Goal: Task Accomplishment & Management: Complete application form

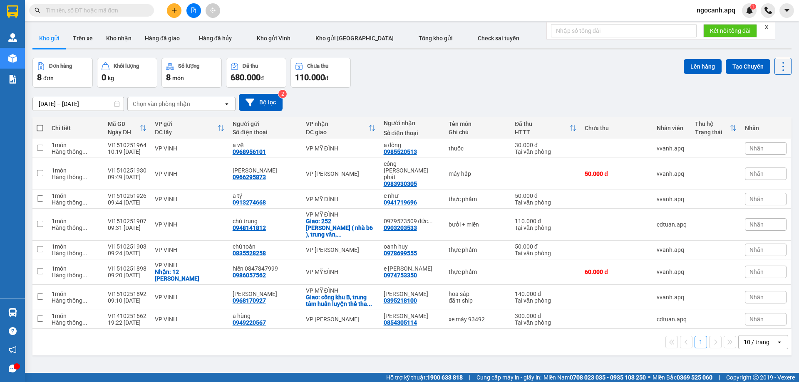
click at [83, 13] on input "text" at bounding box center [95, 10] width 98 height 9
paste input "0968088759"
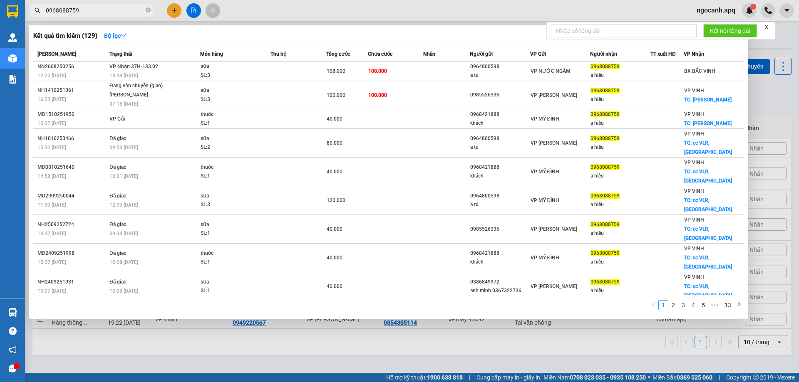
click at [107, 10] on input "0968088759" at bounding box center [95, 10] width 98 height 9
paste input "9789507"
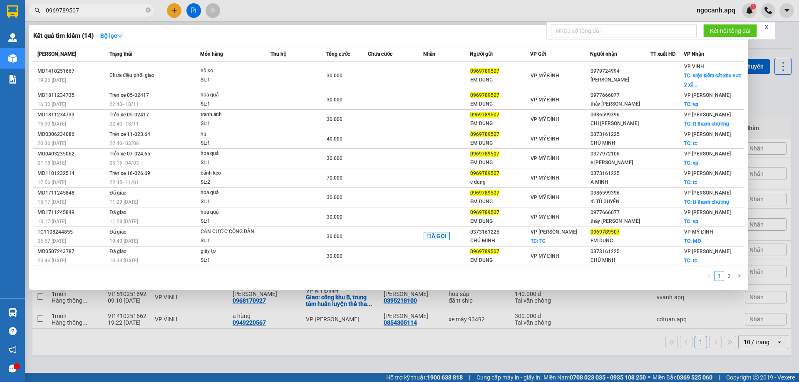
type input "0969789507"
click at [91, 7] on input "0969789507" at bounding box center [95, 10] width 98 height 9
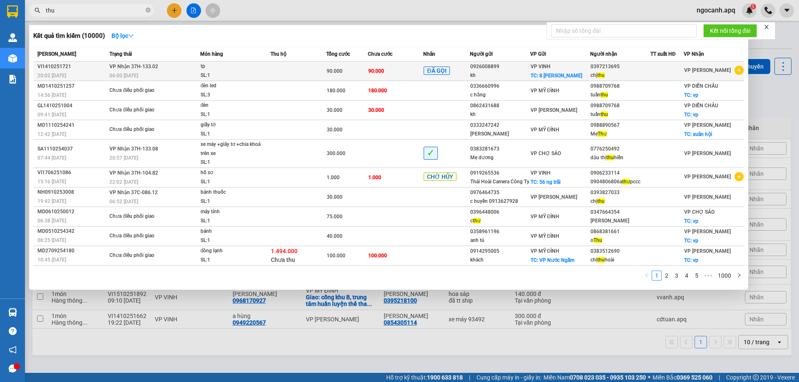
type input "thu"
click at [602, 65] on div "0397213695" at bounding box center [621, 66] width 60 height 9
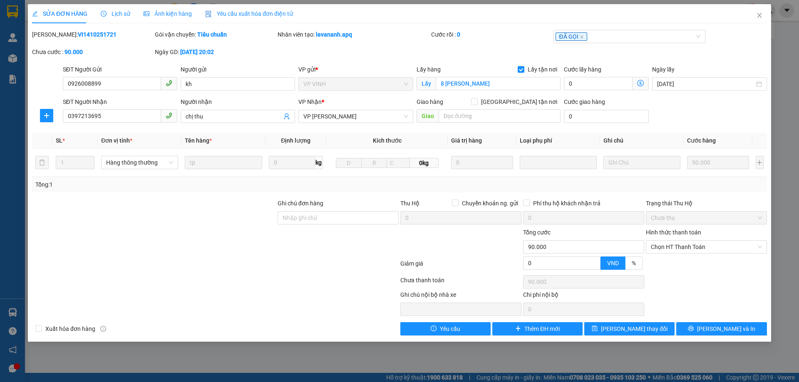
click at [104, 9] on div "Lịch sử" at bounding box center [116, 13] width 30 height 9
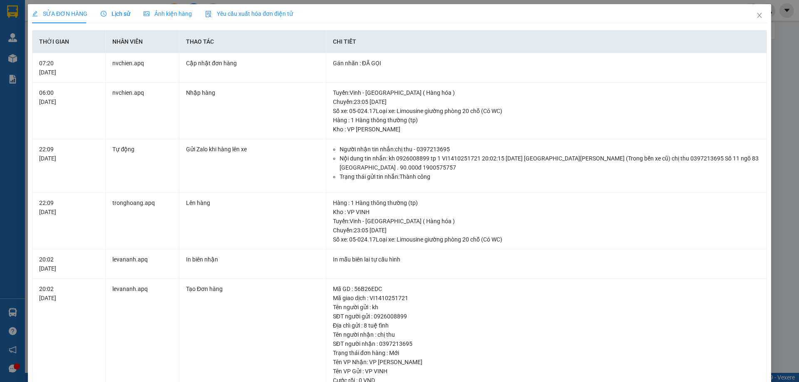
click at [98, 10] on div "SỬA ĐƠN HÀNG Lịch sử Ảnh kiện hàng Yêu cầu xuất hóa đơn điện tử" at bounding box center [162, 13] width 261 height 19
click at [99, 11] on div "SỬA ĐƠN HÀNG Lịch sử Ảnh kiện hàng Yêu cầu xuất hóa đơn điện tử" at bounding box center [162, 13] width 261 height 19
click at [101, 12] on icon "clock-circle" at bounding box center [104, 14] width 6 height 6
click at [104, 13] on icon "clock-circle" at bounding box center [104, 14] width 6 height 6
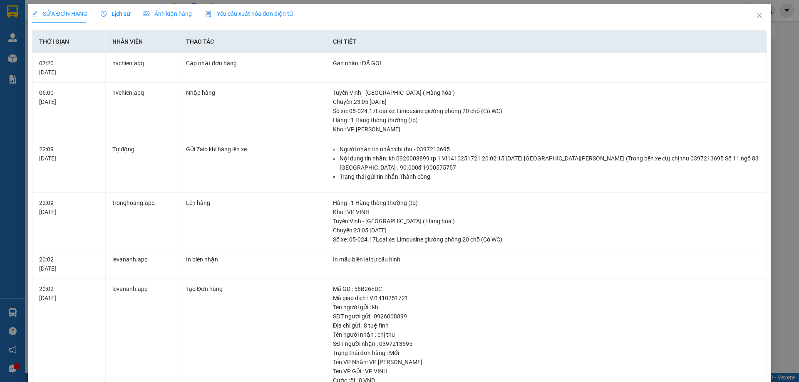
click at [126, 12] on span "Lịch sử" at bounding box center [116, 13] width 30 height 7
click at [106, 14] on span "Lịch sử" at bounding box center [116, 13] width 30 height 7
click at [109, 12] on span "Lịch sử" at bounding box center [116, 13] width 30 height 7
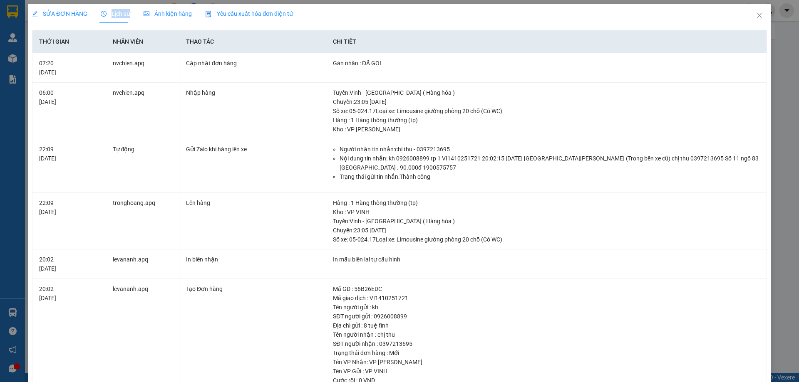
click at [109, 12] on span "Lịch sử" at bounding box center [116, 13] width 30 height 7
click at [760, 15] on span "Close" at bounding box center [759, 15] width 23 height 23
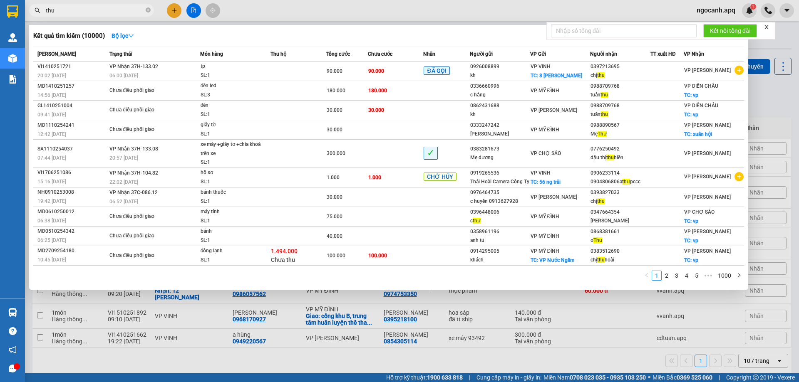
click at [88, 10] on input "thu" at bounding box center [95, 10] width 98 height 9
click at [79, 10] on input "thu" at bounding box center [95, 10] width 98 height 9
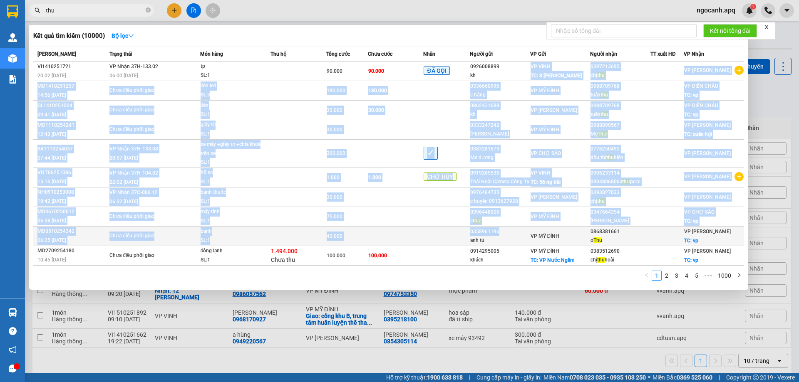
drag, startPoint x: 589, startPoint y: 66, endPoint x: 525, endPoint y: 243, distance: 188.1
click at [525, 243] on tbody "VI1410251721 20:02 [DATE] VP Nhận 37H-133.02 06:00 [DATE] tp SL: 1 90.000 90.00…" at bounding box center [388, 164] width 711 height 204
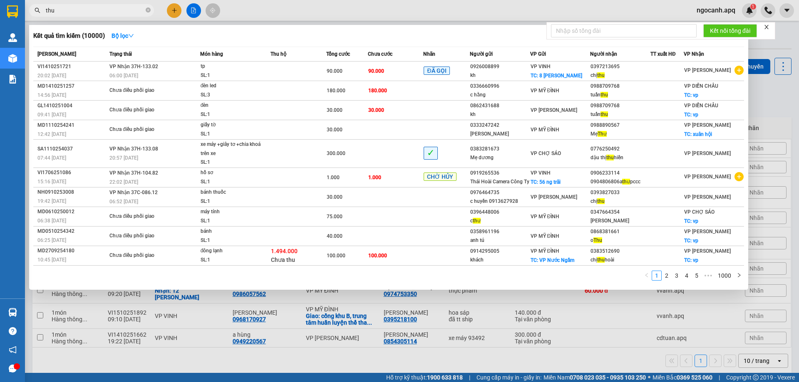
click at [580, 355] on div at bounding box center [399, 191] width 799 height 382
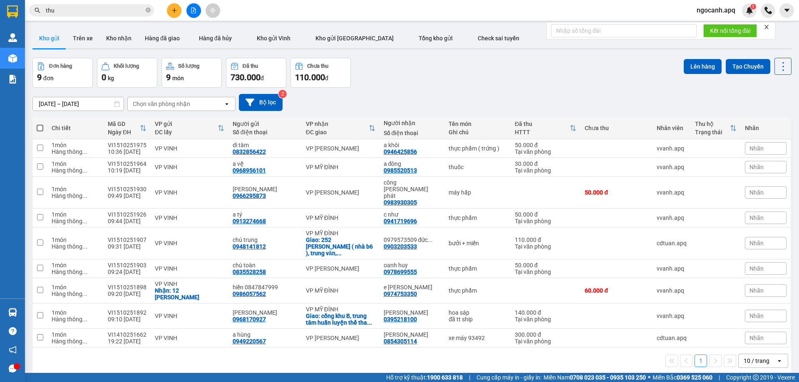
click at [70, 10] on input "thu" at bounding box center [95, 10] width 98 height 9
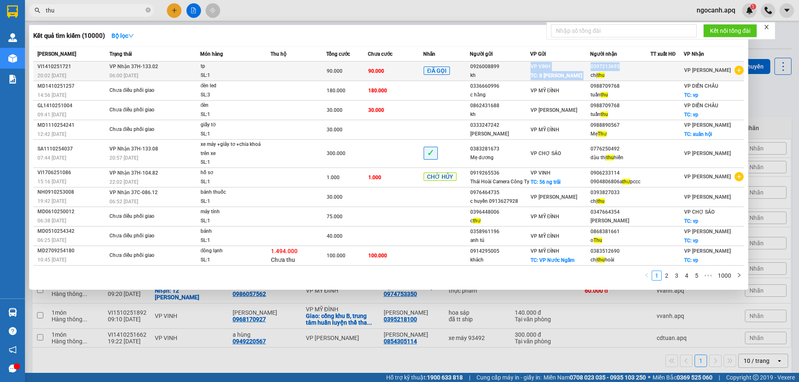
copy tr "VP VINH TC: 8 tuệ tĩnh 0397213695"
drag, startPoint x: 588, startPoint y: 66, endPoint x: 620, endPoint y: 66, distance: 32.0
click at [620, 66] on tr "VI1410251721 20:02 [DATE] VP Nhận 37H-133.02 06:00 [DATE] tp SL: 1 90.000 90.00…" at bounding box center [388, 72] width 711 height 20
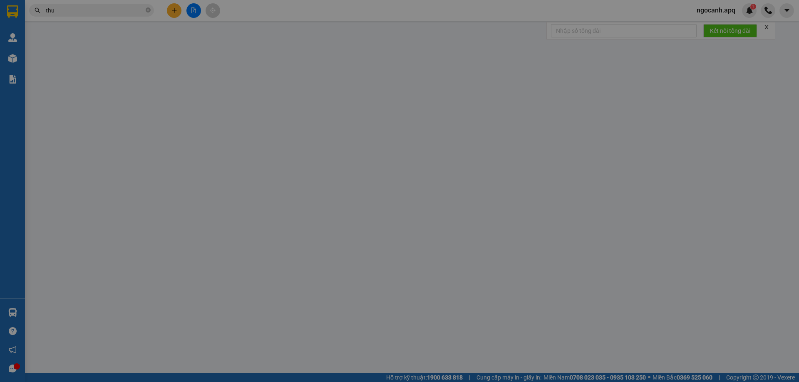
type input "0926008899"
type input "kh"
checkbox input "true"
type input "8 [PERSON_NAME]"
type input "0397213695"
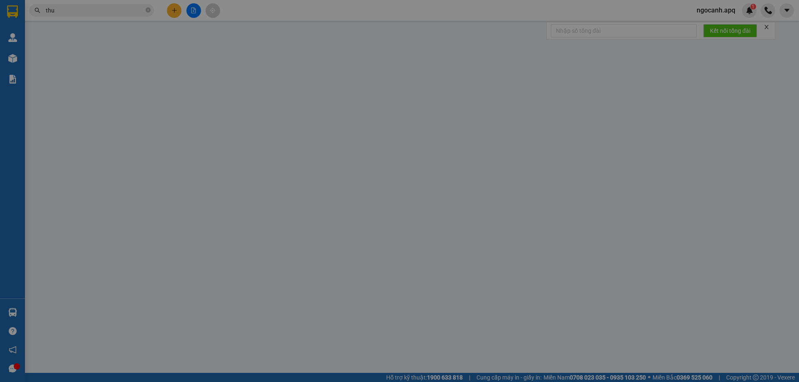
type input "chị thu"
type input "0"
type input "90.000"
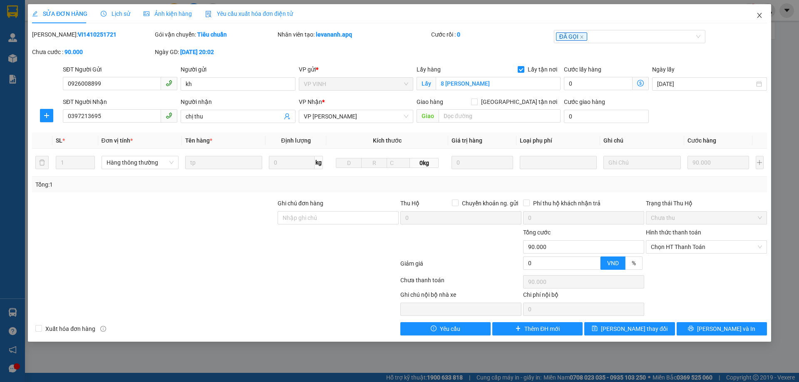
click at [761, 18] on icon "close" at bounding box center [759, 15] width 5 height 5
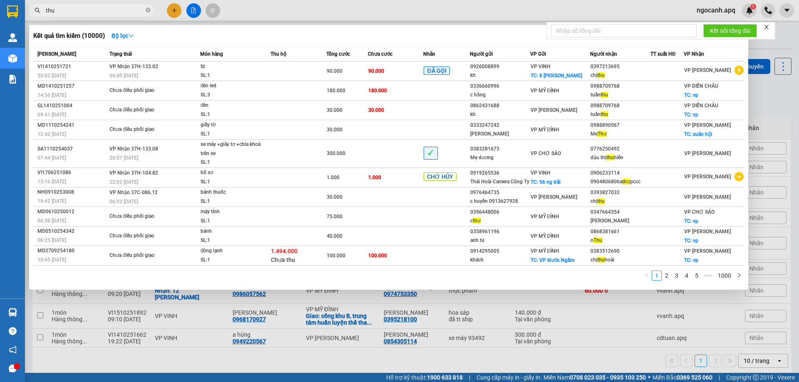
click at [80, 9] on input "thu" at bounding box center [95, 10] width 98 height 9
paste input "0912592852"
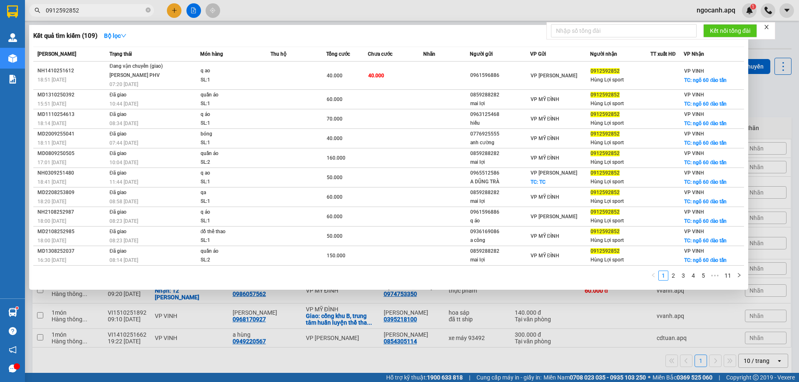
click at [127, 9] on input "0912592852" at bounding box center [95, 10] width 98 height 9
paste input "65446911"
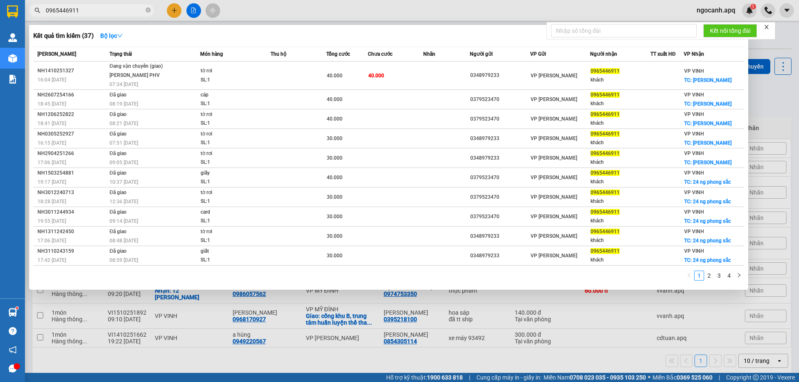
type input "0965446911"
